Goal: Transaction & Acquisition: Book appointment/travel/reservation

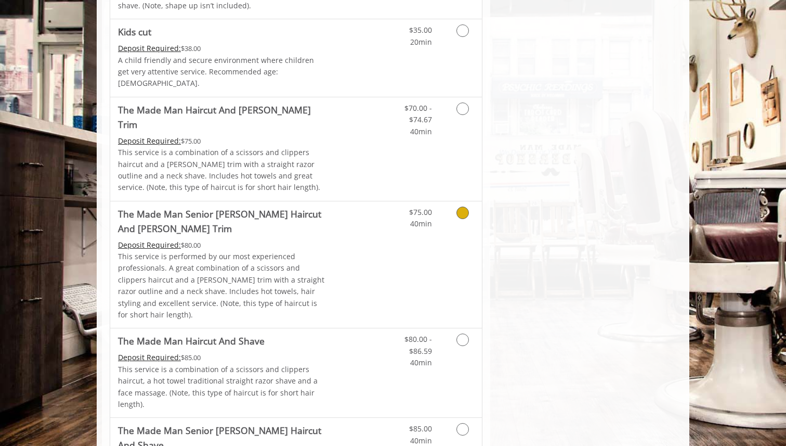
scroll to position [835, 0]
click at [370, 122] on link "Discounted Price" at bounding box center [358, 149] width 62 height 103
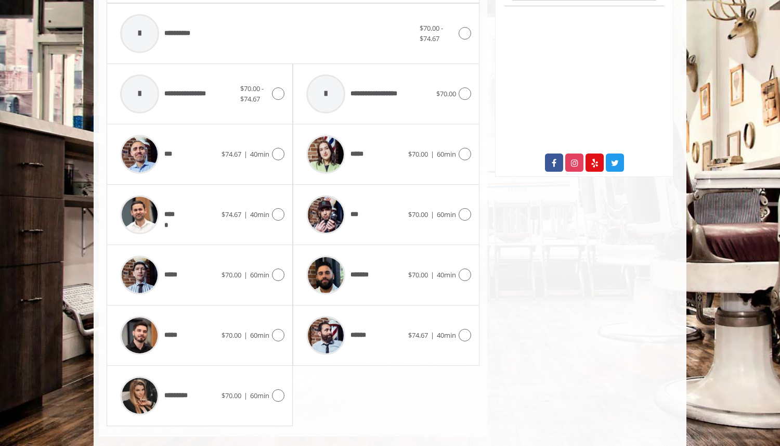
scroll to position [475, 0]
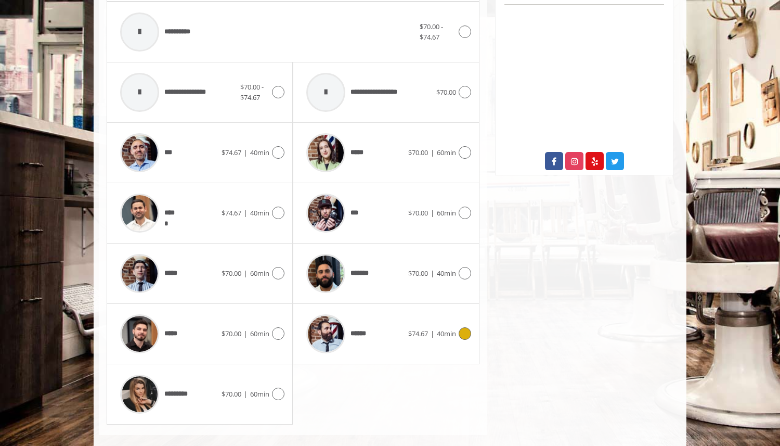
click at [461, 327] on icon at bounding box center [465, 333] width 12 height 12
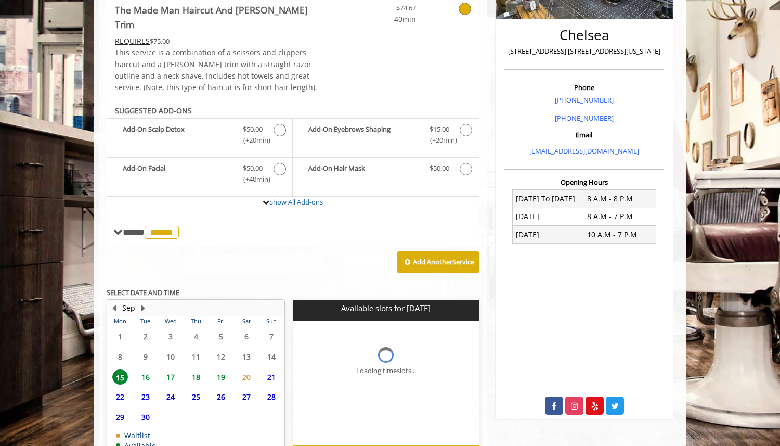
scroll to position [283, 0]
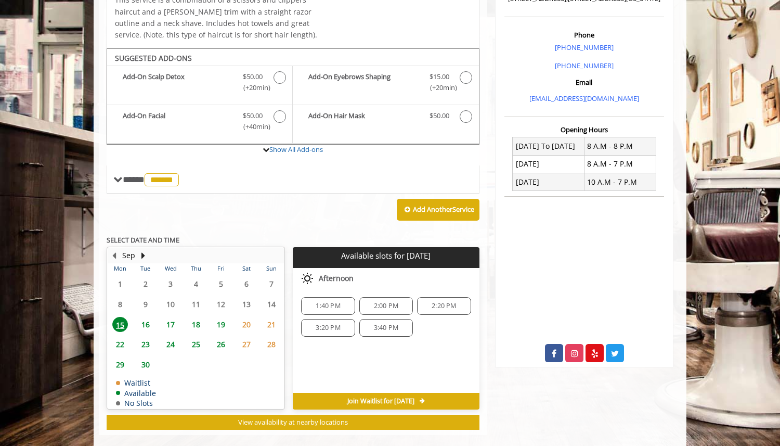
click at [444, 302] on span "2:20 PM" at bounding box center [444, 306] width 24 height 8
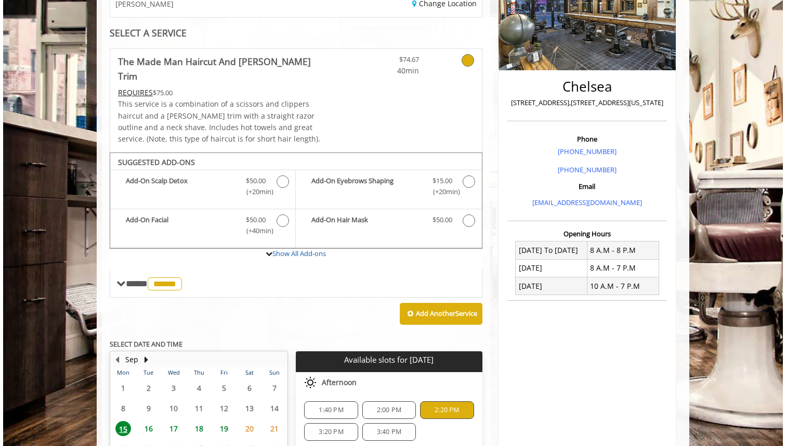
scroll to position [0, 0]
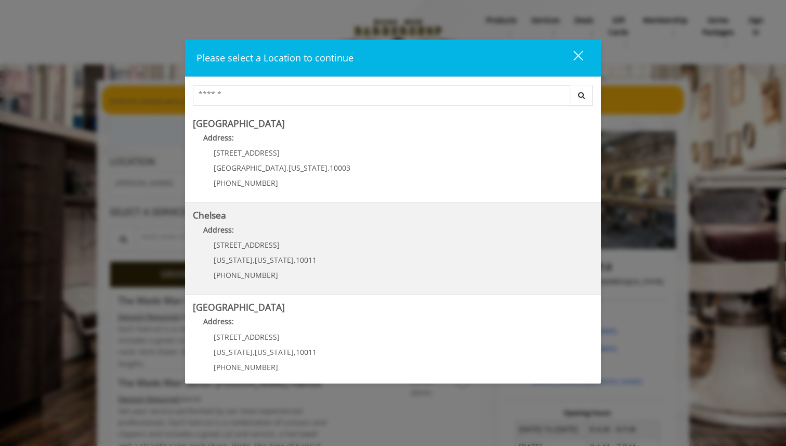
click at [309, 226] on p "Address:" at bounding box center [393, 232] width 400 height 17
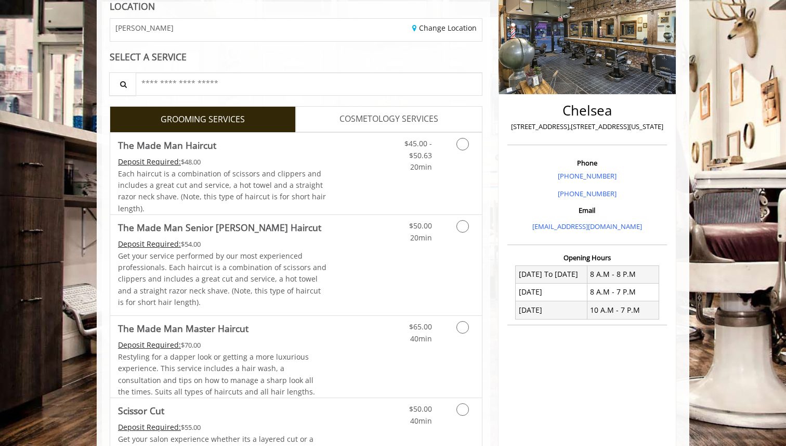
scroll to position [262, 0]
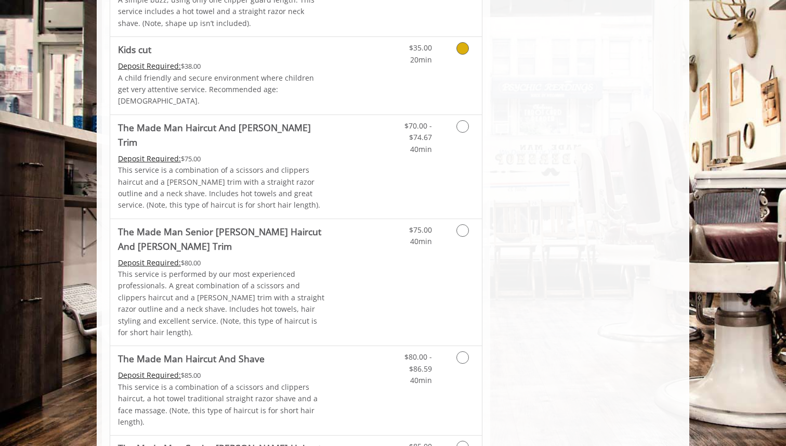
scroll to position [828, 0]
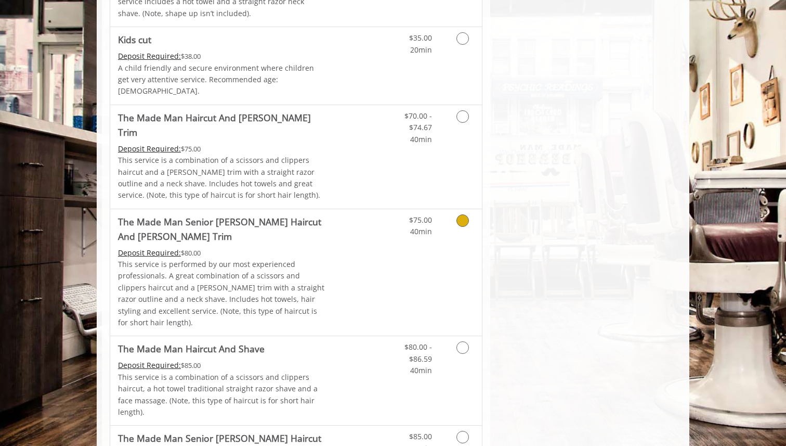
click at [322, 247] on div "Deposit Required: $80.00" at bounding box center [222, 252] width 209 height 11
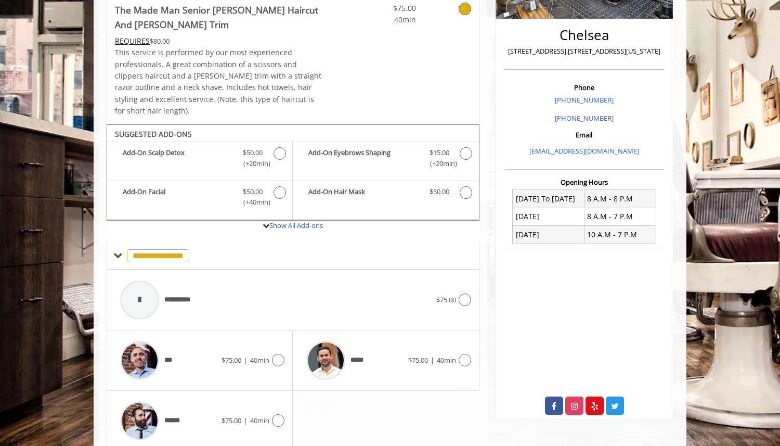
scroll to position [260, 0]
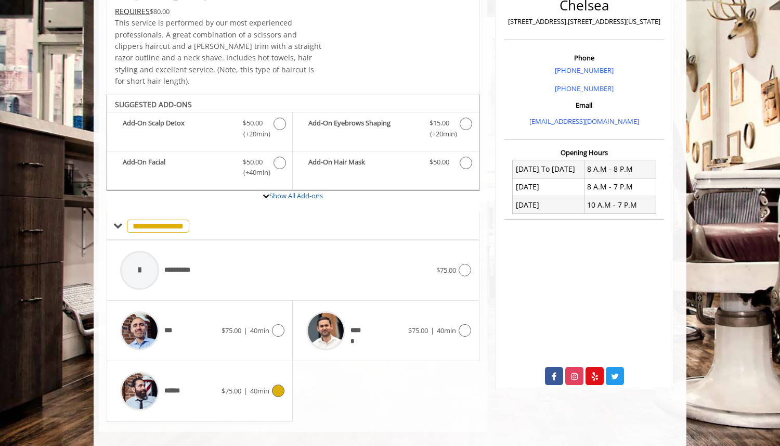
click at [280, 384] on icon at bounding box center [278, 390] width 12 height 12
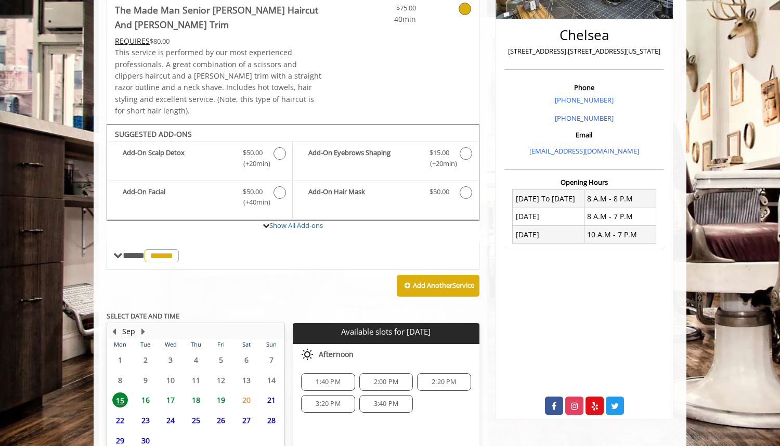
scroll to position [309, 0]
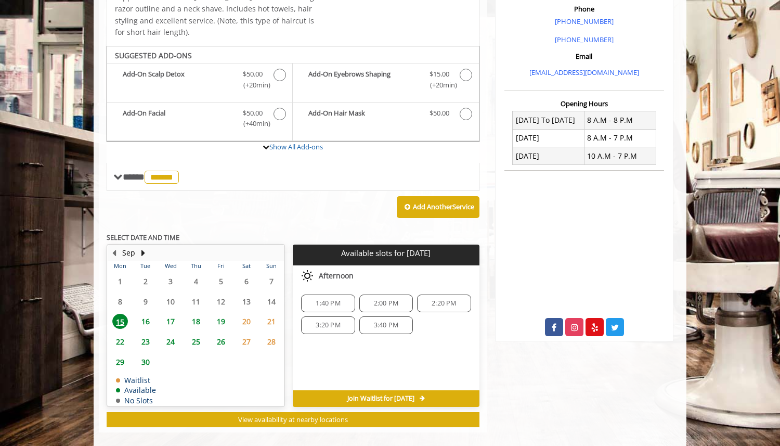
click at [437, 299] on span "2:20 PM" at bounding box center [444, 303] width 24 height 8
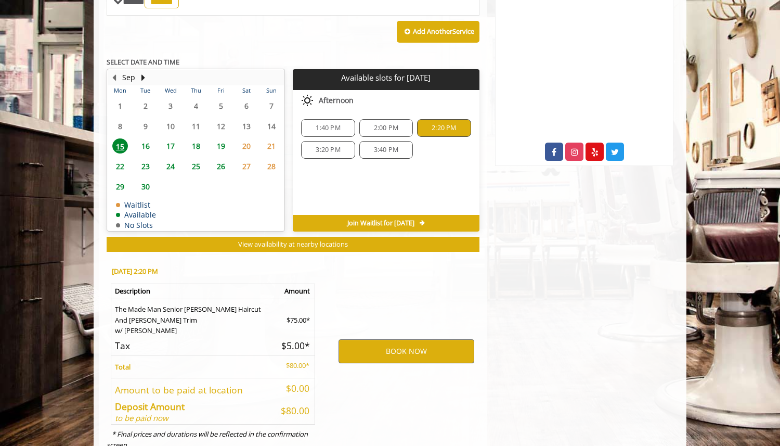
scroll to position [508, 0]
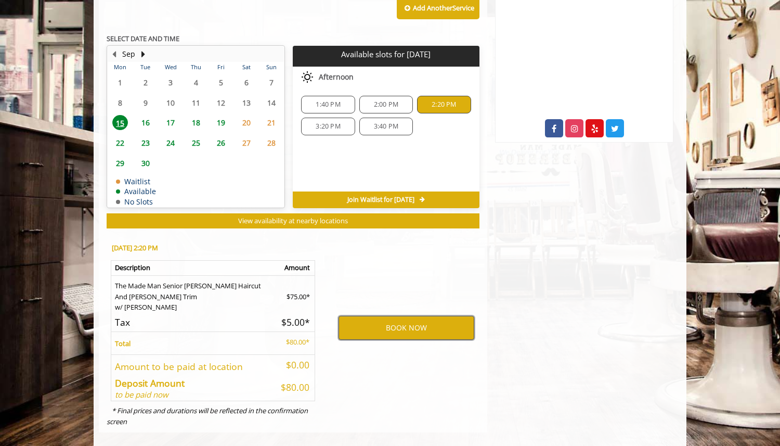
click at [419, 318] on button "BOOK NOW" at bounding box center [407, 328] width 136 height 24
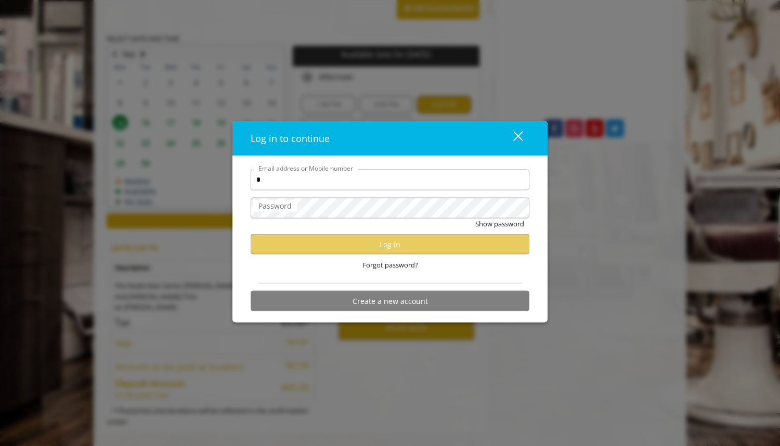
type input "**********"
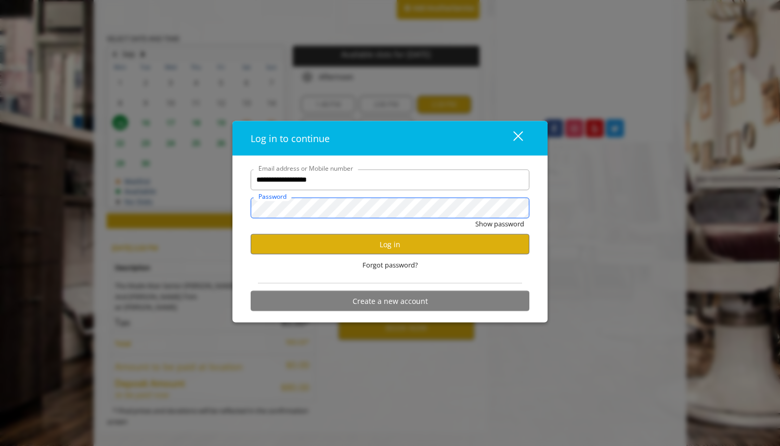
click at [475, 218] on button "Show password" at bounding box center [499, 223] width 49 height 11
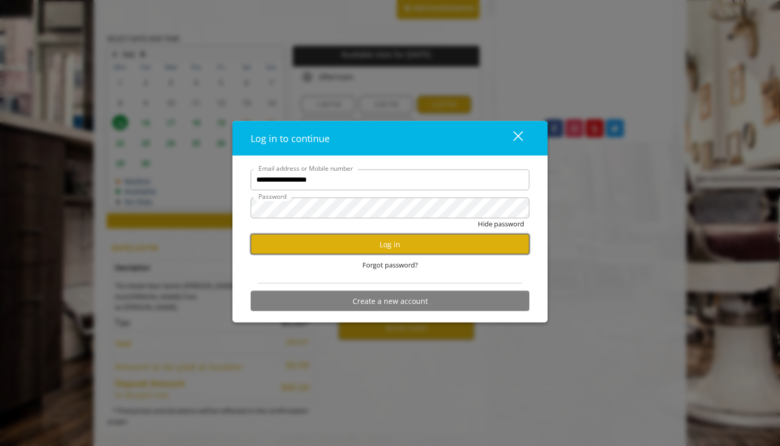
click at [401, 240] on button "Log in" at bounding box center [390, 244] width 279 height 20
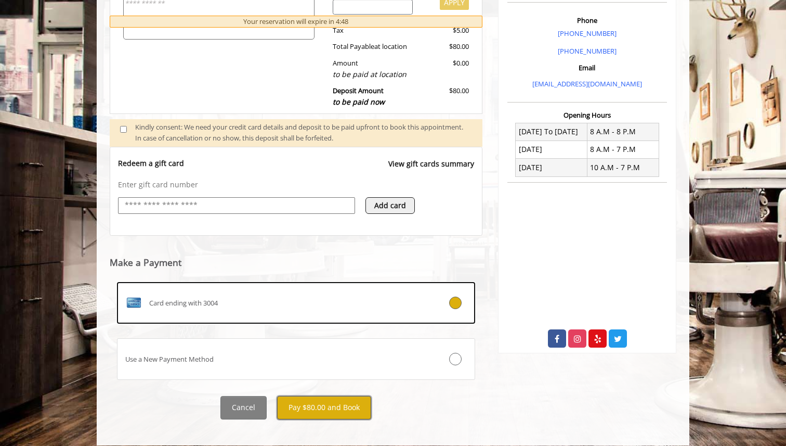
click at [332, 396] on button "Pay $80.00 and Book" at bounding box center [324, 407] width 94 height 23
